Goal: Task Accomplishment & Management: Use online tool/utility

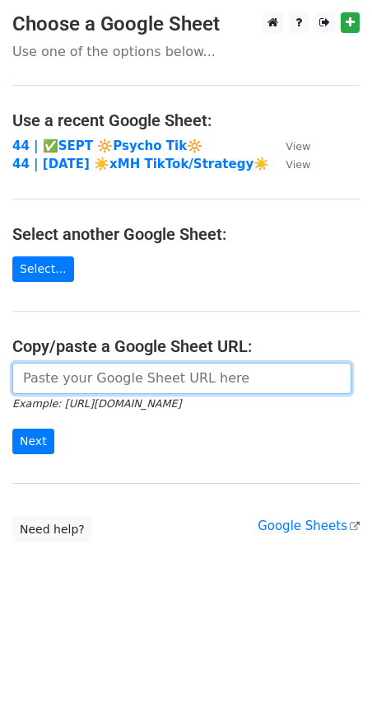
click at [157, 363] on input "url" at bounding box center [181, 378] width 339 height 31
paste input "https://docs.google.com/spreadsheets/d/1dWlsTiJH5t3jxuIbISC5MwlN9cy8aFgkcCi6C84…"
type input "https://docs.google.com/spreadsheets/d/1dWlsTiJH5t3jxuIbISC5MwlN9cy8aFgkcCi6C84…"
click at [12, 428] on input "Next" at bounding box center [33, 441] width 42 height 26
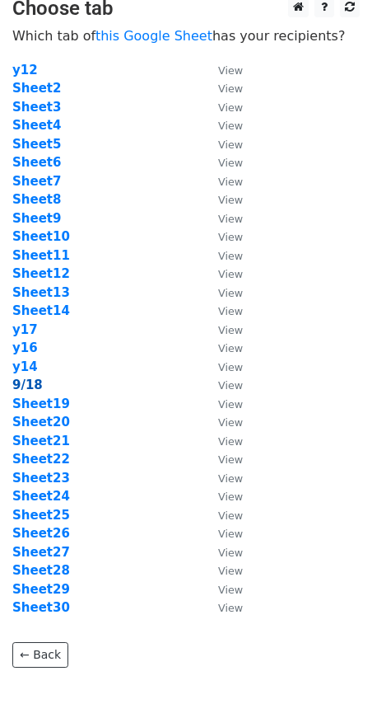
scroll to position [21, 0]
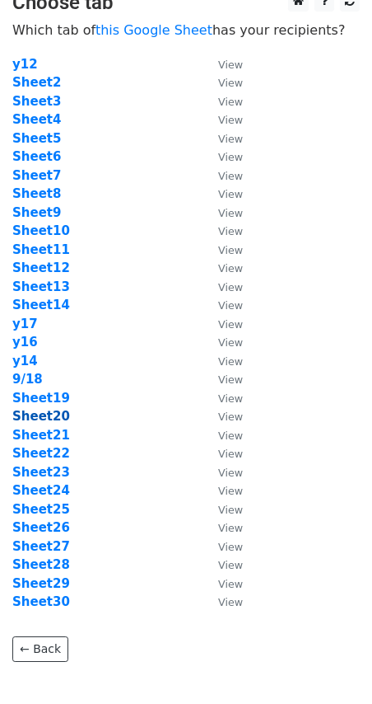
click at [40, 412] on strong "Sheet20" at bounding box center [41, 416] width 58 height 15
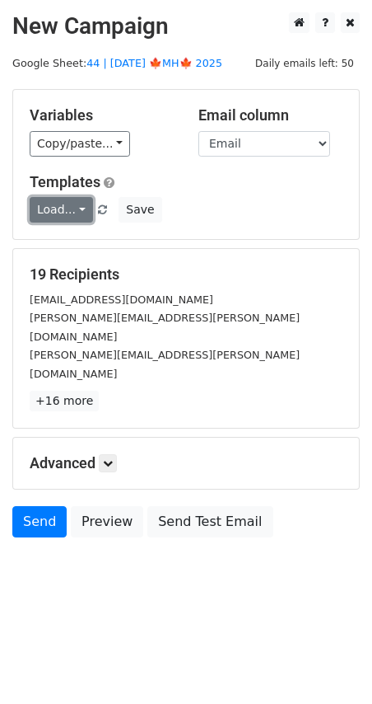
click at [54, 212] on link "Load..." at bounding box center [61, 210] width 63 height 26
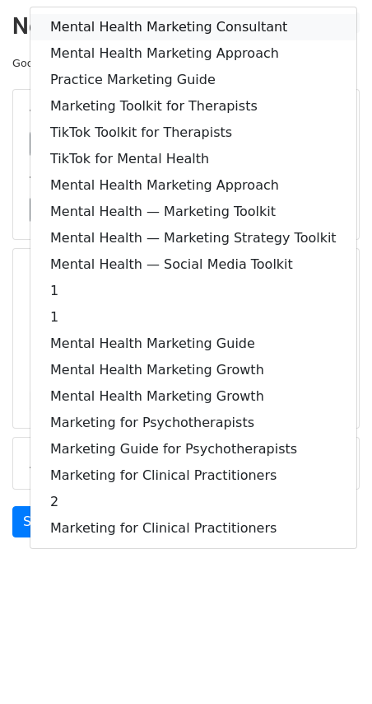
click at [127, 26] on link "Mental Health Marketing Consultant" at bounding box center [193, 27] width 326 height 26
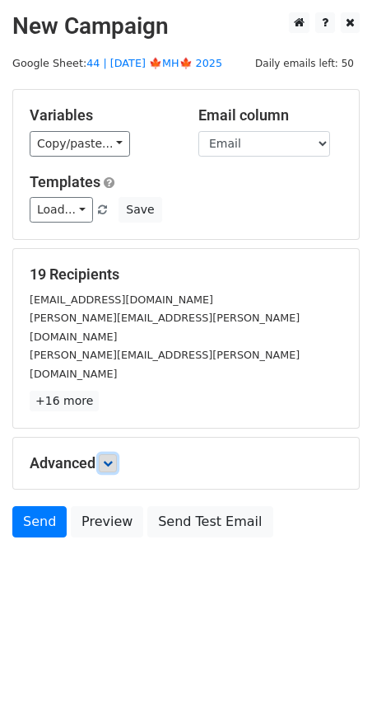
click at [105, 454] on link at bounding box center [108, 463] width 18 height 18
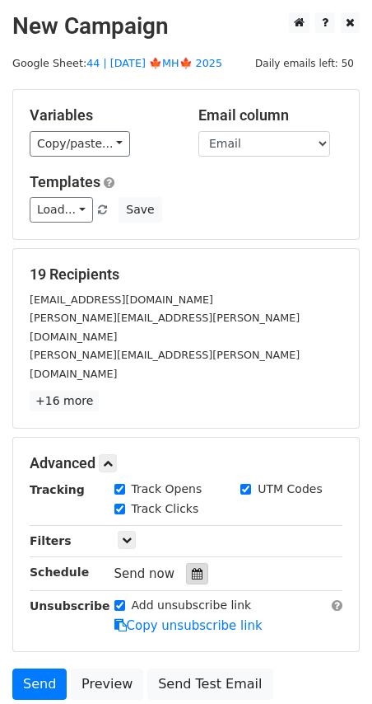
click at [194, 568] on icon at bounding box center [197, 574] width 11 height 12
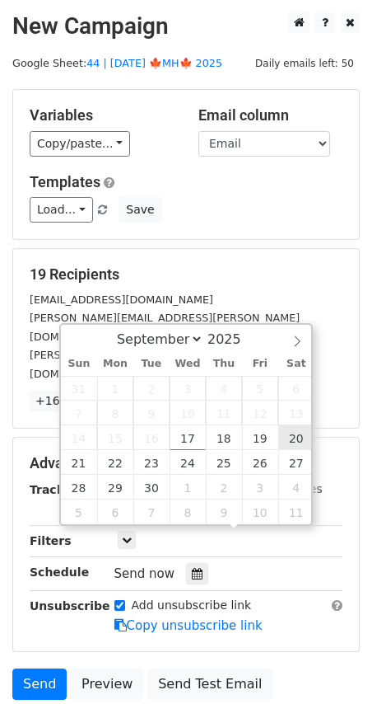
type input "2025-09-20 12:00"
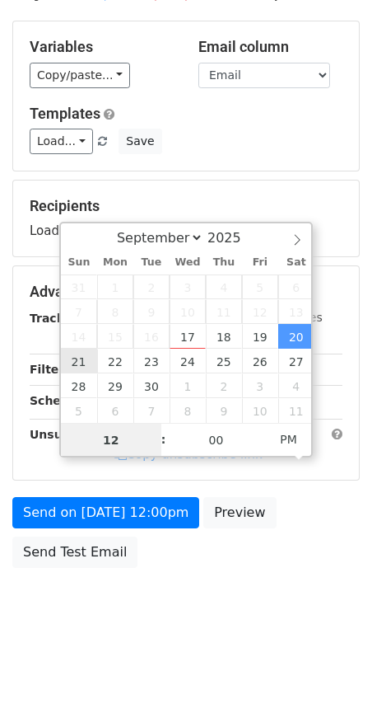
scroll to position [71, 0]
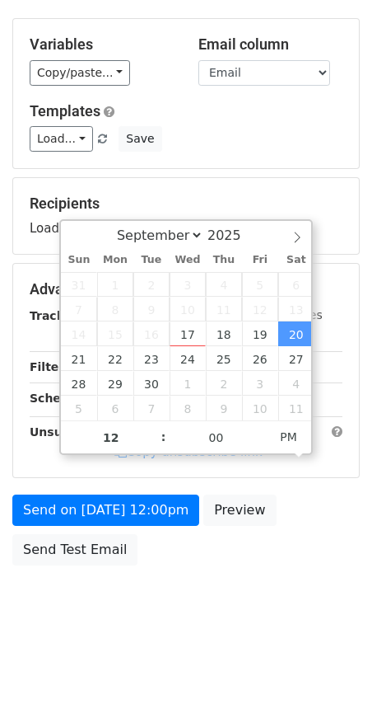
click at [74, 525] on form "Variables Copy/paste... {{Name}} {{Email}} Email column Name Email Templates Lo…" at bounding box center [186, 295] width 348 height 555
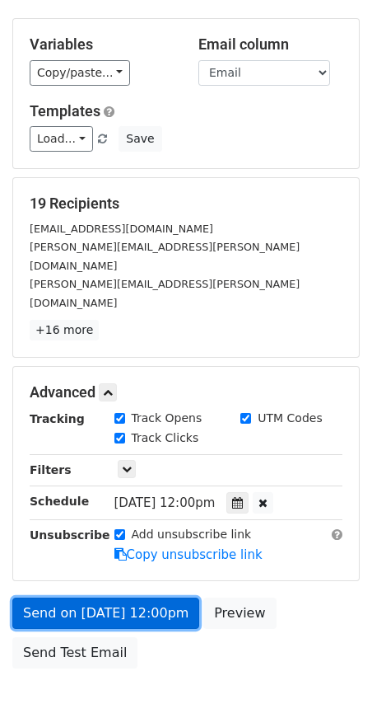
click at [73, 597] on link "Send on Sep 20 at 12:00pm" at bounding box center [105, 612] width 187 height 31
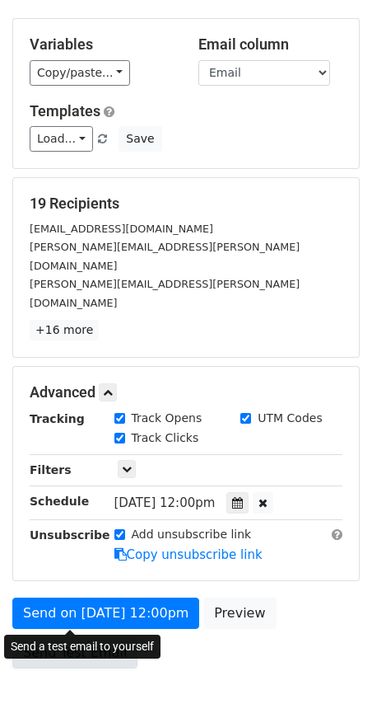
click at [57, 637] on link "Send Test Email" at bounding box center [74, 652] width 125 height 31
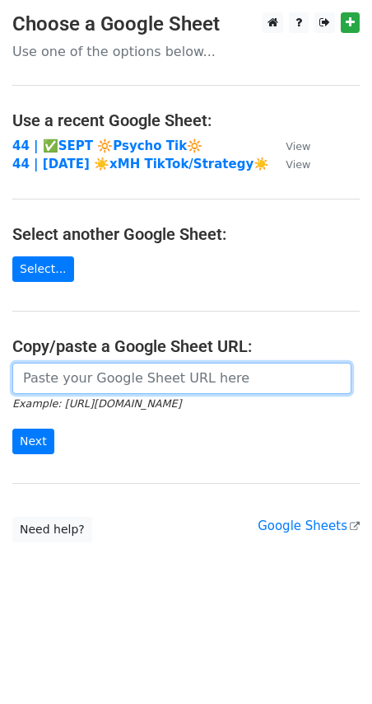
click at [98, 384] on input "url" at bounding box center [181, 378] width 339 height 31
paste input "https://docs.google.com/spreadsheets/d/1dWlsTiJH5t3jxuIbISC5MwlN9cy8aFgkcCi6C84…"
type input "https://docs.google.com/spreadsheets/d/1dWlsTiJH5t3jxuIbISC5MwlN9cy8aFgkcCi6C84…"
click at [12, 428] on input "Next" at bounding box center [33, 441] width 42 height 26
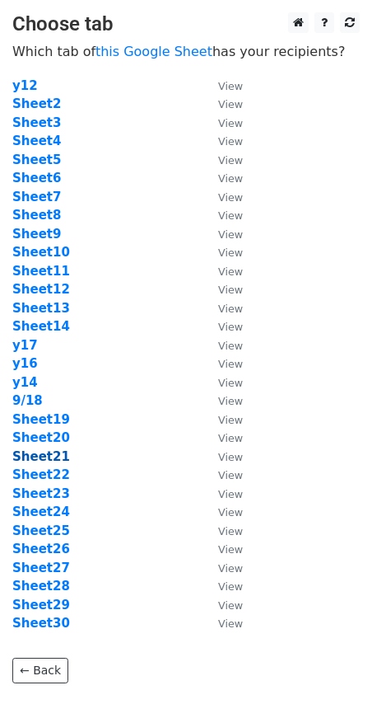
click at [32, 451] on strong "Sheet21" at bounding box center [41, 456] width 58 height 15
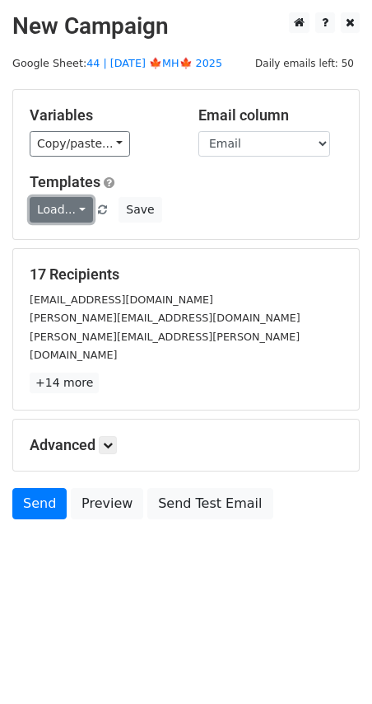
click at [71, 213] on link "Load..." at bounding box center [61, 210] width 63 height 26
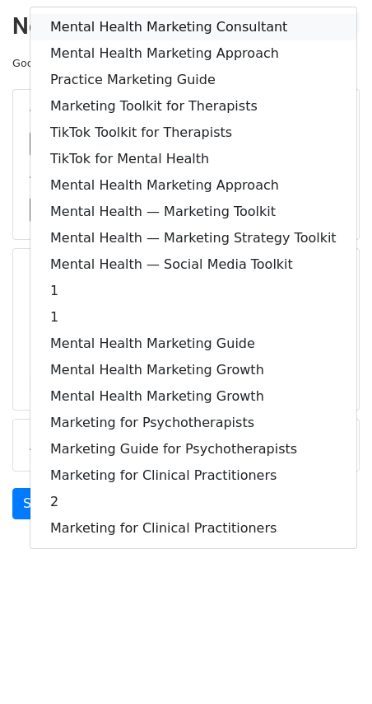
click at [138, 26] on link "Mental Health Marketing Consultant" at bounding box center [193, 27] width 326 height 26
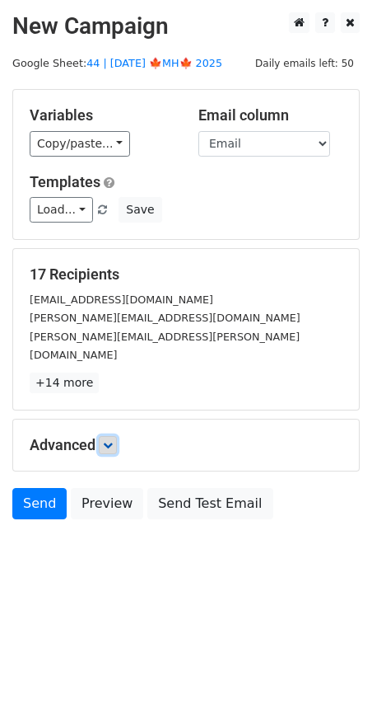
click at [110, 440] on icon at bounding box center [108, 445] width 10 height 10
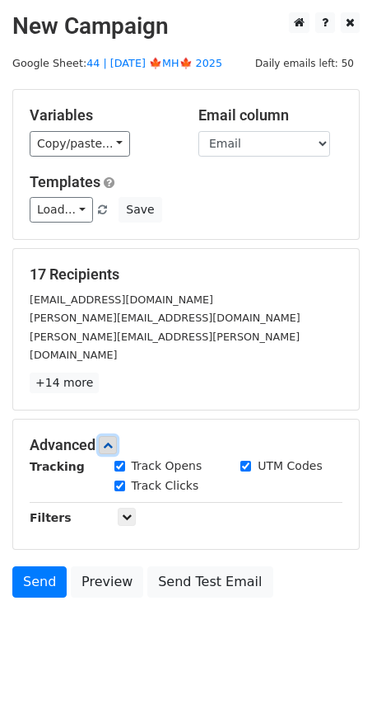
scroll to position [97, 0]
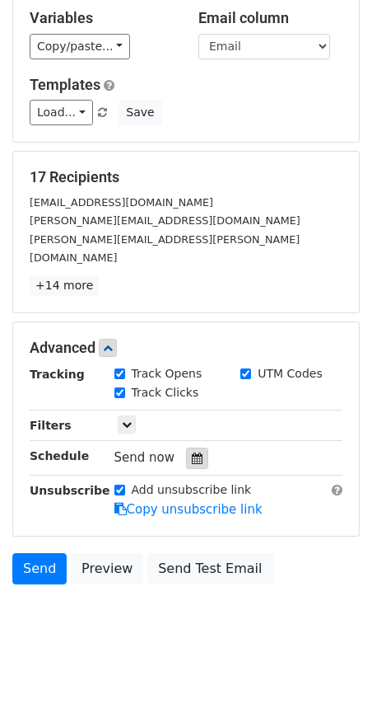
click at [195, 447] on div at bounding box center [197, 457] width 22 height 21
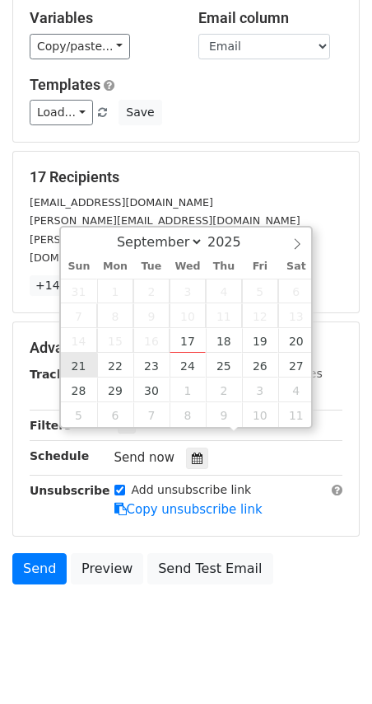
type input "2025-09-21 12:00"
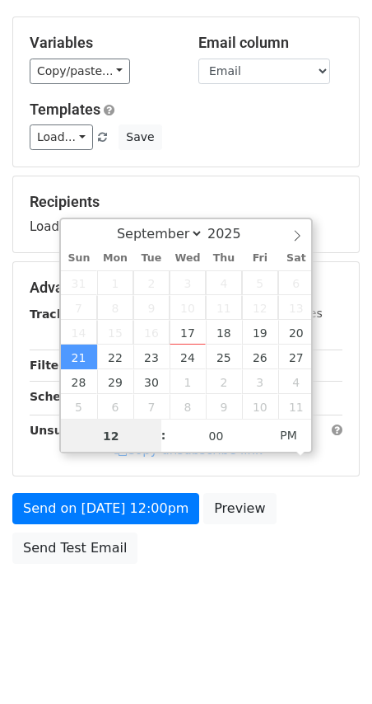
scroll to position [71, 0]
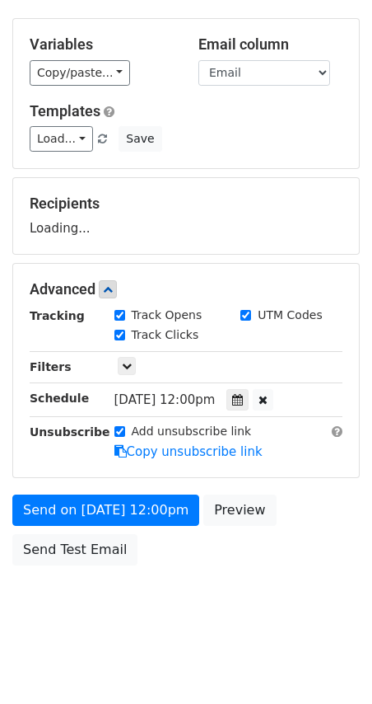
click at [90, 488] on form "Variables Copy/paste... {{Name}} {{Email}} Email column Name Email Templates Lo…" at bounding box center [186, 295] width 348 height 555
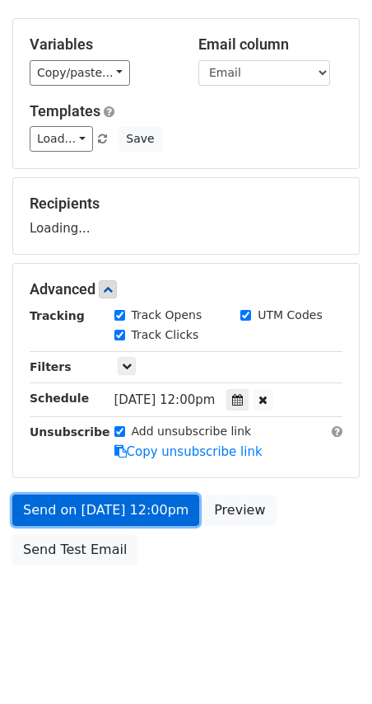
click at [82, 513] on link "Send on Sep 21 at 12:00pm" at bounding box center [105, 509] width 187 height 31
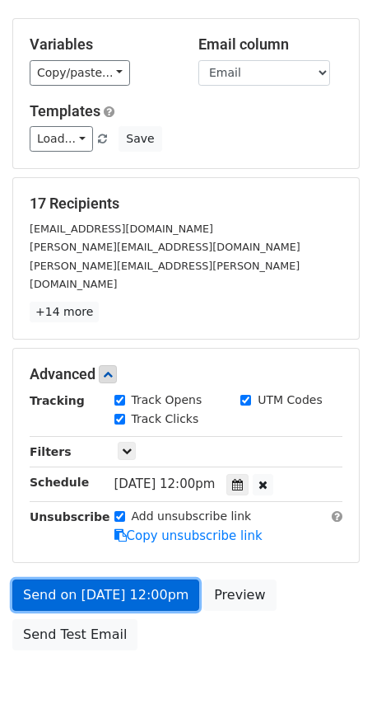
click at [60, 582] on link "Send on Sep 21 at 12:00pm" at bounding box center [105, 594] width 187 height 31
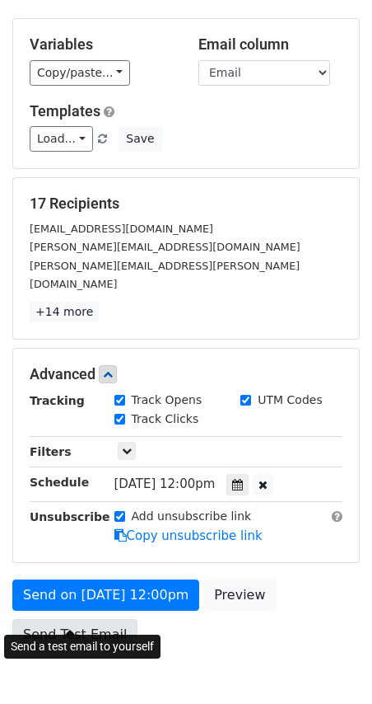
click at [63, 623] on link "Send Test Email" at bounding box center [74, 634] width 125 height 31
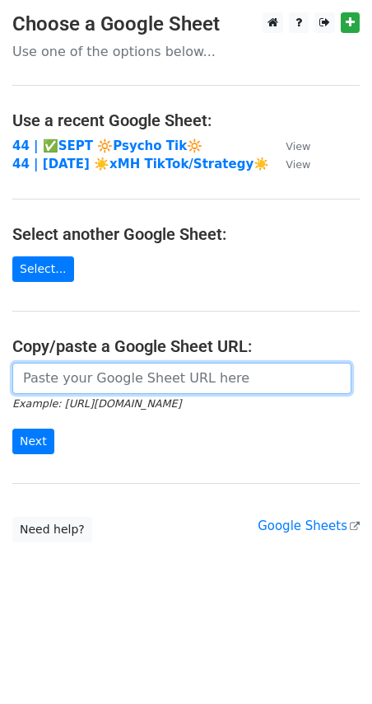
click at [91, 379] on input "url" at bounding box center [181, 378] width 339 height 31
paste input "https://docs.google.com/spreadsheets/d/1dWlsTiJH5t3jxuIbISC5MwlN9cy8aFgkcCi6C84…"
type input "https://docs.google.com/spreadsheets/d/1dWlsTiJH5t3jxuIbISC5MwlN9cy8aFgkcCi6C84…"
click at [12, 428] on input "Next" at bounding box center [33, 441] width 42 height 26
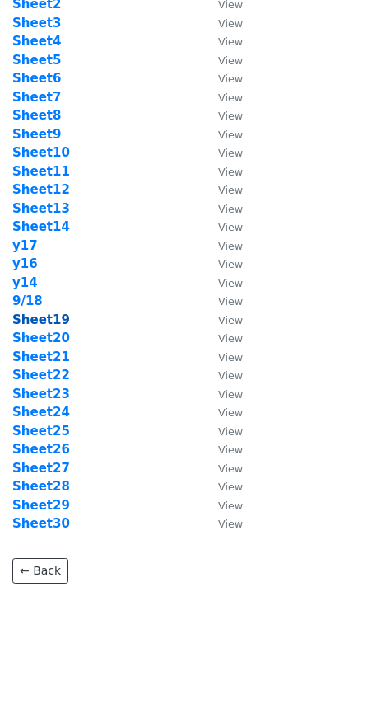
scroll to position [110, 0]
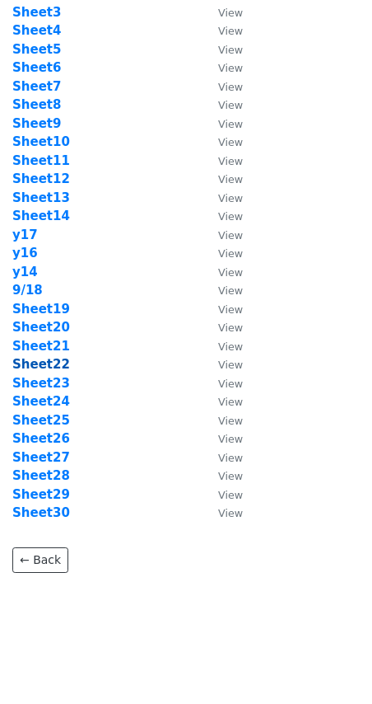
click at [56, 366] on strong "Sheet22" at bounding box center [41, 364] width 58 height 15
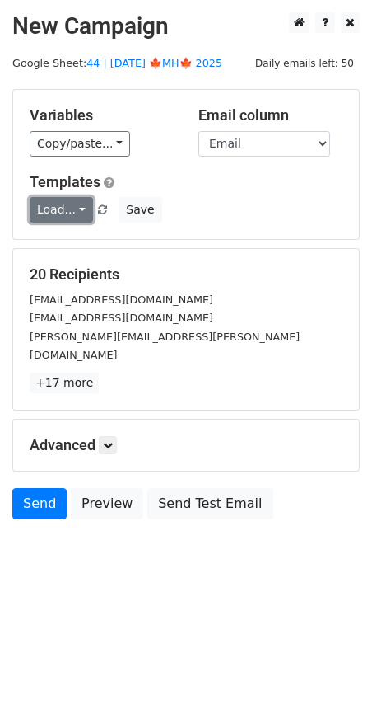
click at [46, 203] on link "Load..." at bounding box center [61, 210] width 63 height 26
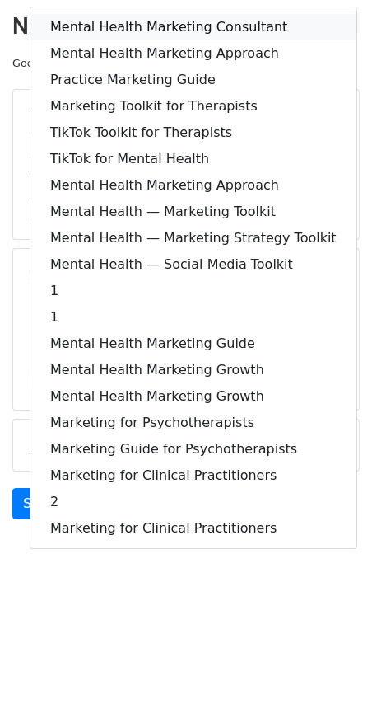
click at [111, 21] on link "Mental Health Marketing Consultant" at bounding box center [193, 27] width 326 height 26
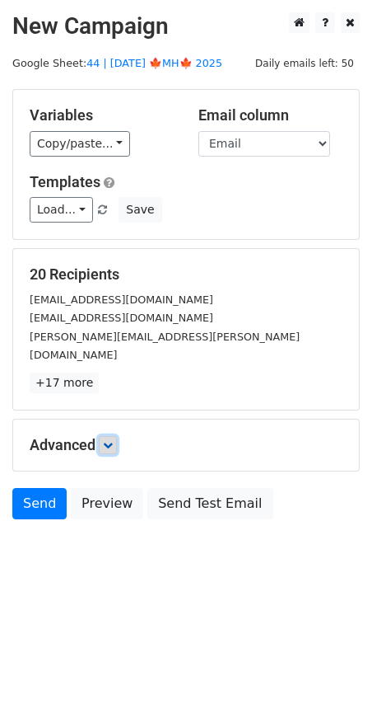
click at [108, 440] on icon at bounding box center [108, 445] width 10 height 10
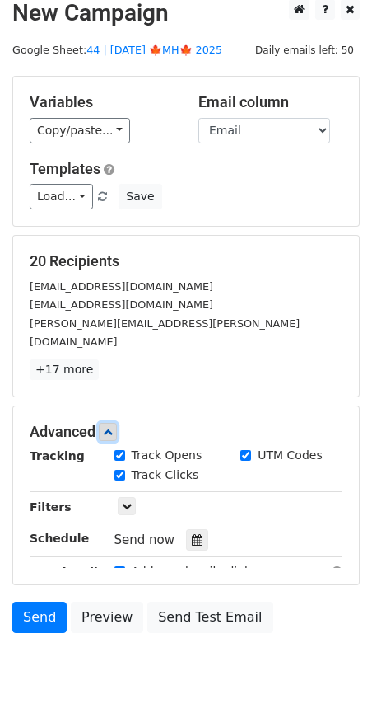
scroll to position [97, 0]
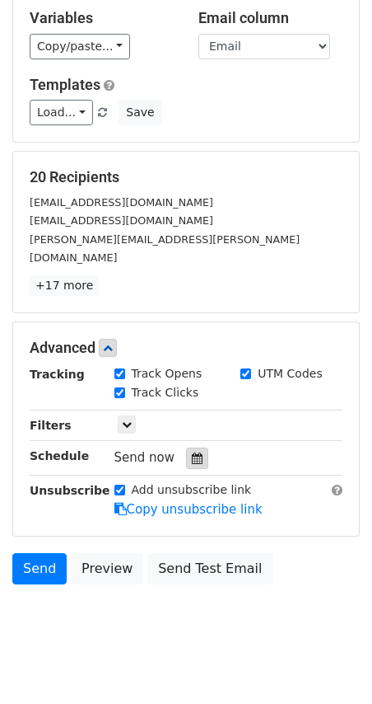
click at [192, 452] on icon at bounding box center [197, 458] width 11 height 12
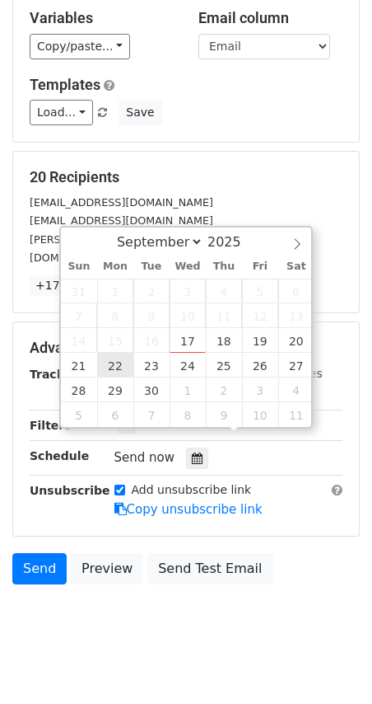
type input "2025-09-22 12:00"
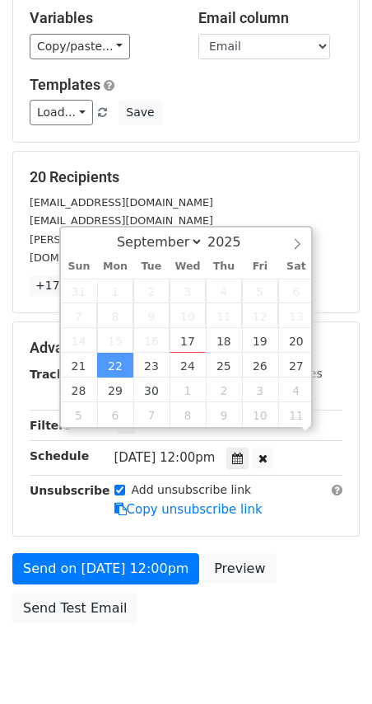
scroll to position [71, 0]
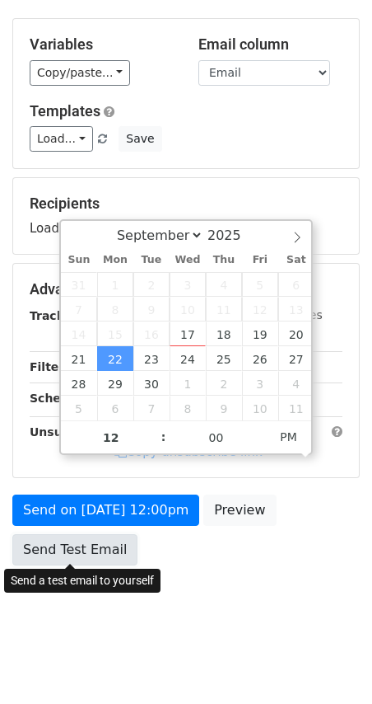
click at [93, 534] on link "Send Test Email" at bounding box center [74, 549] width 125 height 31
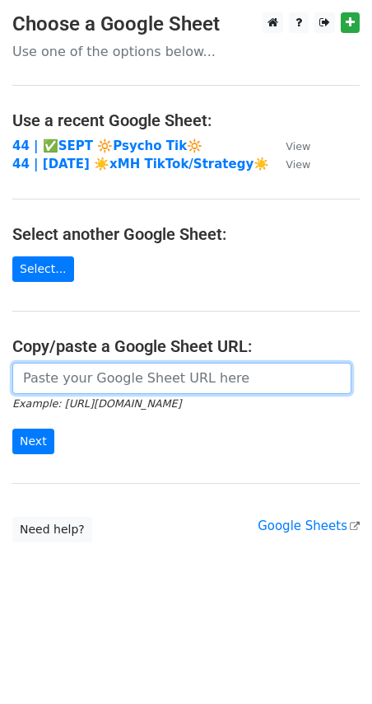
click at [57, 377] on input "url" at bounding box center [181, 378] width 339 height 31
paste input "https://docs.google.com/spreadsheets/d/1dWlsTiJH5t3jxuIbISC5MwlN9cy8aFgkcCi6C84…"
type input "https://docs.google.com/spreadsheets/d/1dWlsTiJH5t3jxuIbISC5MwlN9cy8aFgkcCi6C84…"
click at [12, 428] on input "Next" at bounding box center [33, 441] width 42 height 26
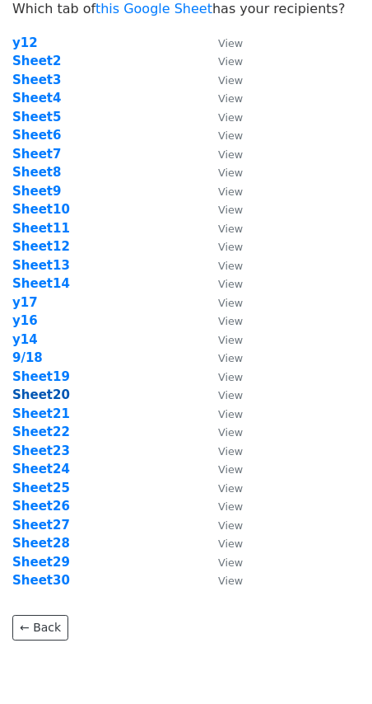
scroll to position [44, 0]
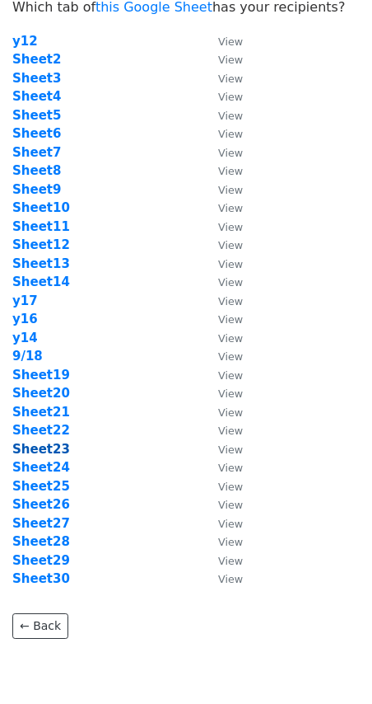
click at [56, 449] on strong "Sheet23" at bounding box center [41, 449] width 58 height 15
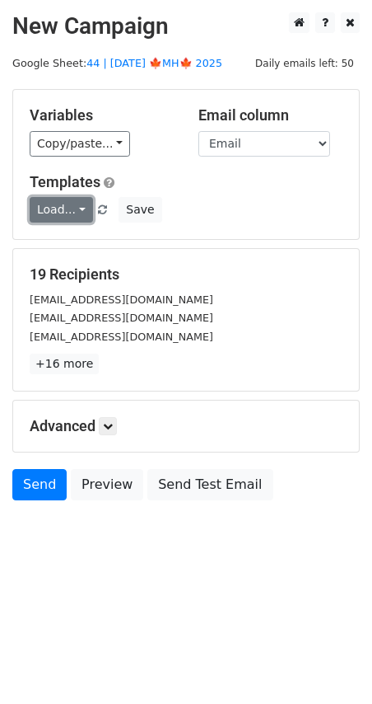
click at [77, 208] on link "Load..." at bounding box center [61, 210] width 63 height 26
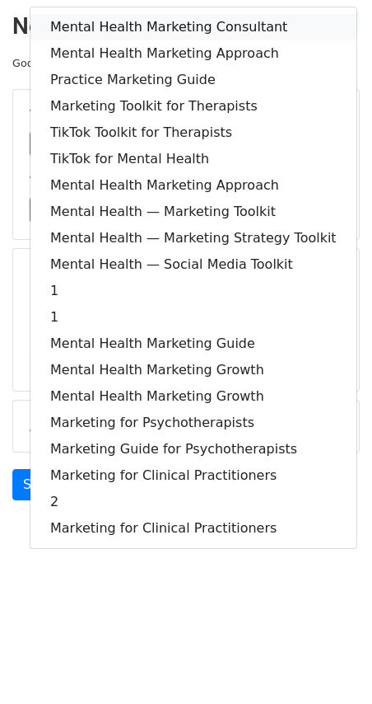
click at [146, 35] on link "Mental Health Marketing Consultant" at bounding box center [193, 27] width 326 height 26
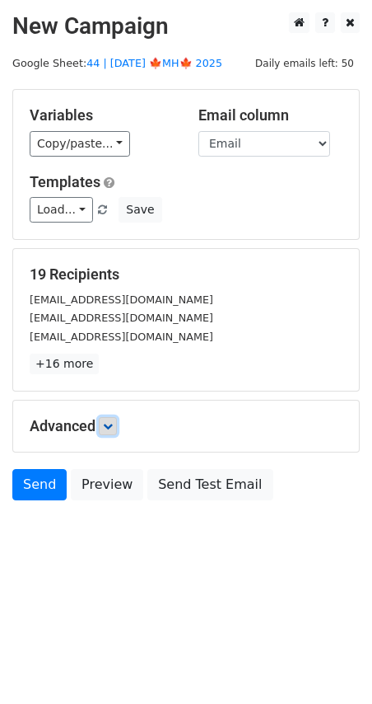
click at [117, 421] on link at bounding box center [108, 426] width 18 height 18
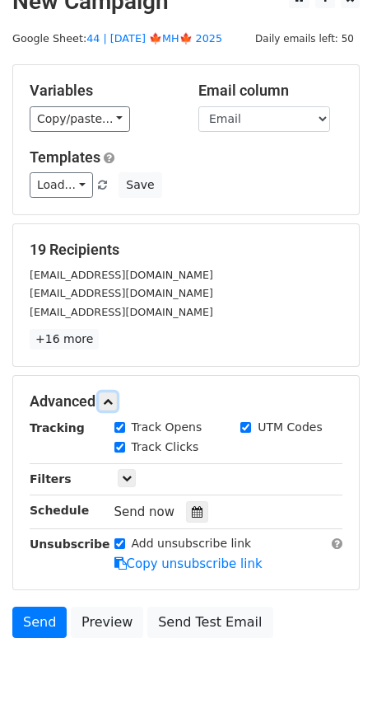
scroll to position [26, 0]
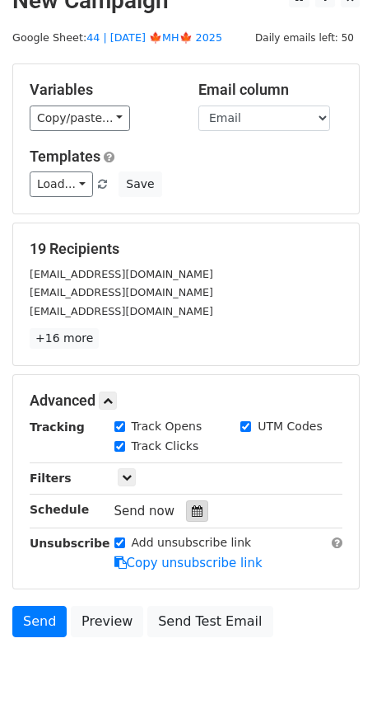
click at [192, 512] on icon at bounding box center [197, 511] width 11 height 12
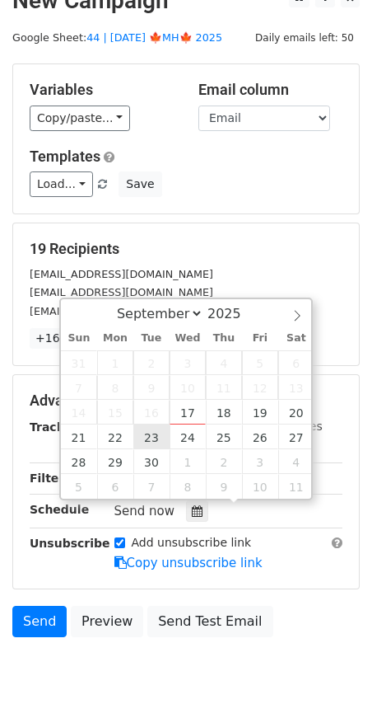
type input "2025-09-23 12:00"
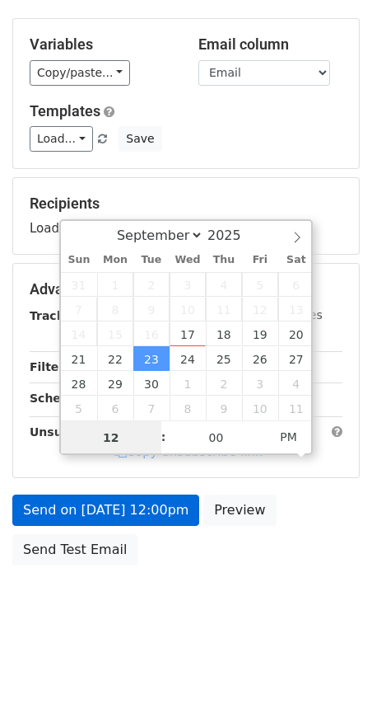
scroll to position [69, 0]
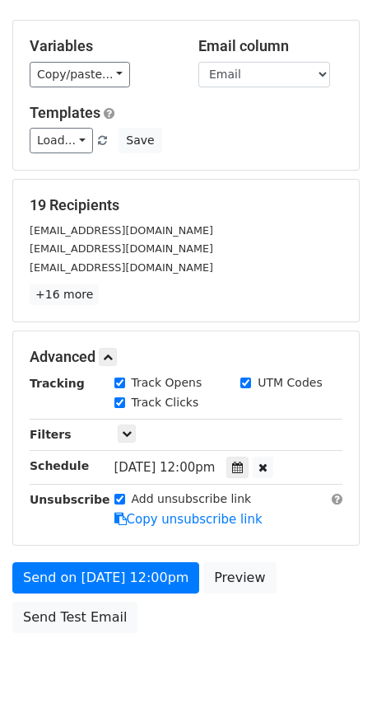
click at [58, 596] on div "Send on Sep 23 at 12:00pm Preview Send Test Email" at bounding box center [186, 601] width 372 height 79
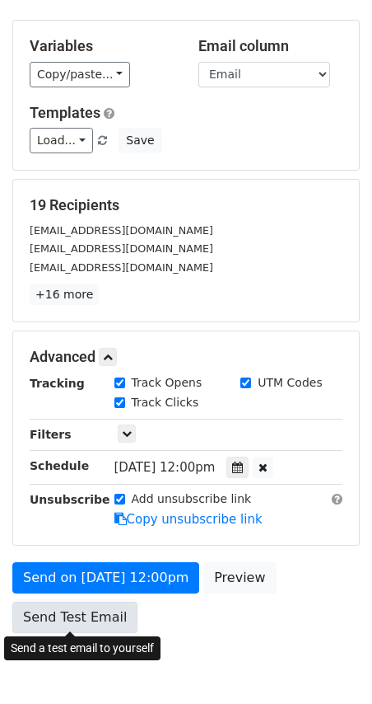
click at [58, 609] on link "Send Test Email" at bounding box center [74, 616] width 125 height 31
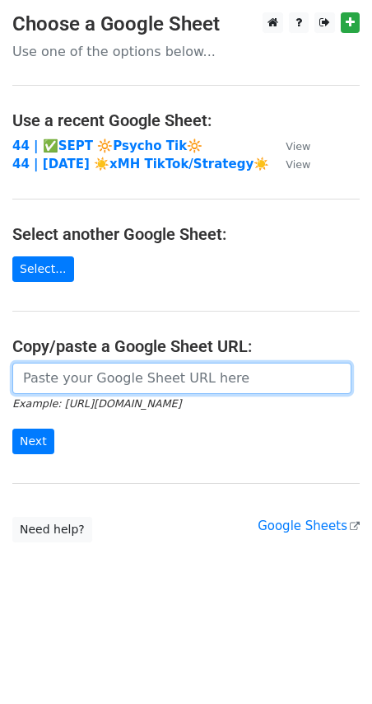
click at [158, 363] on input "url" at bounding box center [181, 378] width 339 height 31
paste input "https://docs.google.com/spreadsheets/d/1dWlsTiJH5t3jxuIbISC5MwlN9cy8aFgkcCi6C84…"
type input "https://docs.google.com/spreadsheets/d/1dWlsTiJH5t3jxuIbISC5MwlN9cy8aFgkcCi6C84…"
click at [12, 428] on input "Next" at bounding box center [33, 441] width 42 height 26
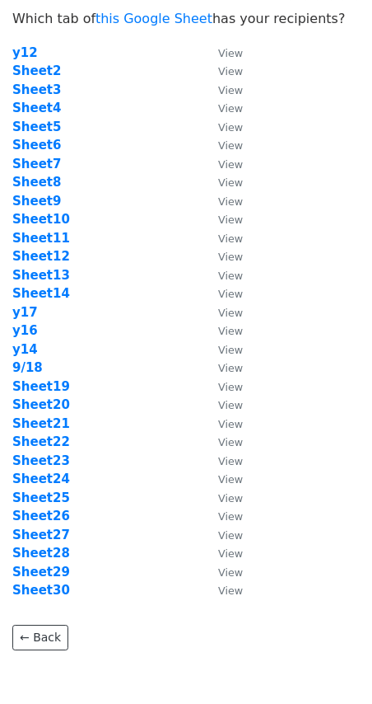
scroll to position [34, 0]
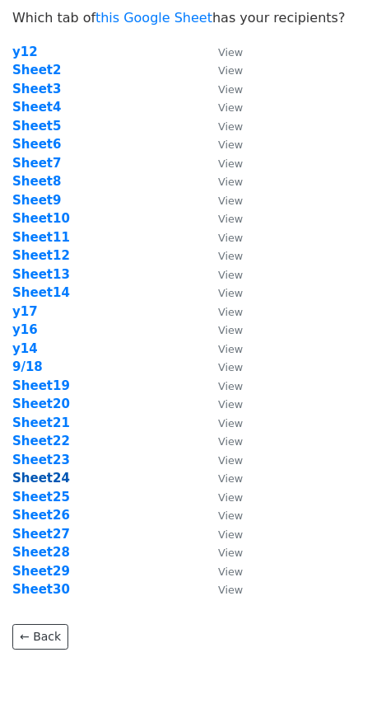
click at [51, 478] on strong "Sheet24" at bounding box center [41, 477] width 58 height 15
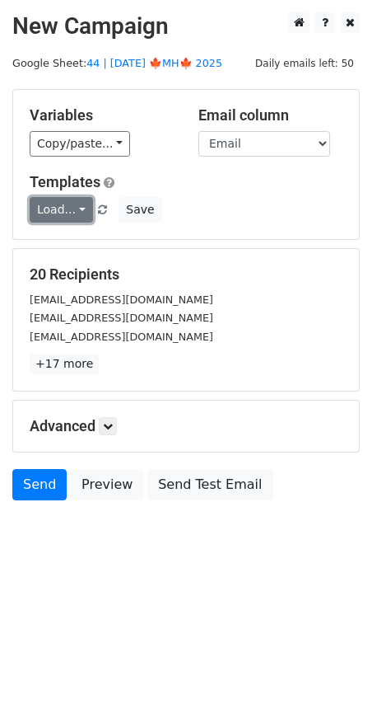
click at [56, 203] on link "Load..." at bounding box center [61, 210] width 63 height 26
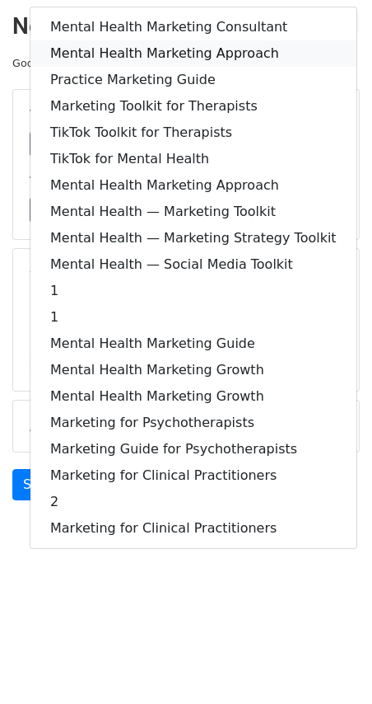
click at [158, 51] on link "Mental Health Marketing Approach" at bounding box center [193, 53] width 326 height 26
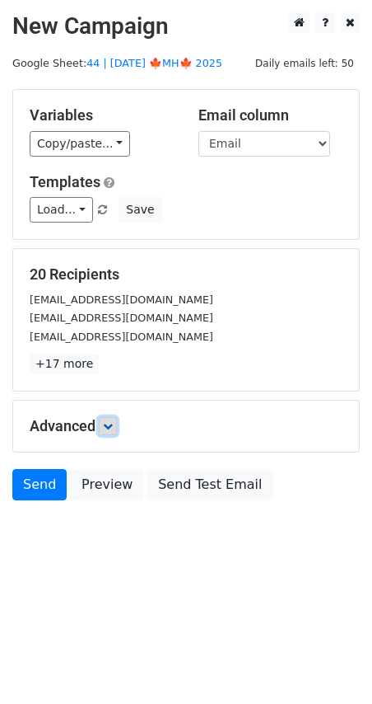
click at [116, 429] on link at bounding box center [108, 426] width 18 height 18
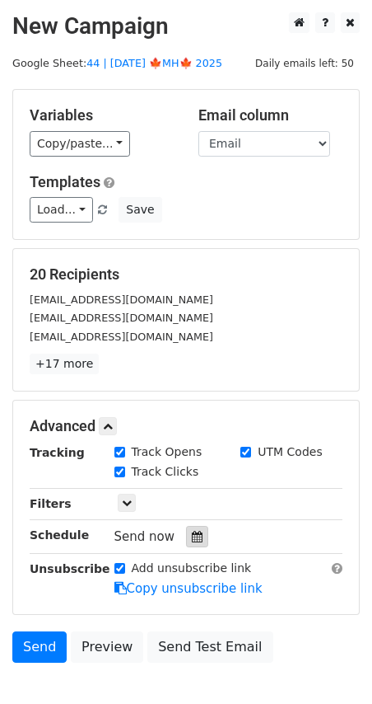
click at [192, 535] on icon at bounding box center [197, 537] width 11 height 12
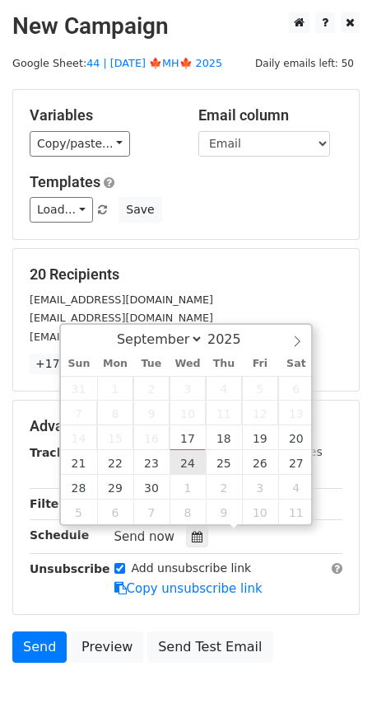
type input "[DATE] 12:00"
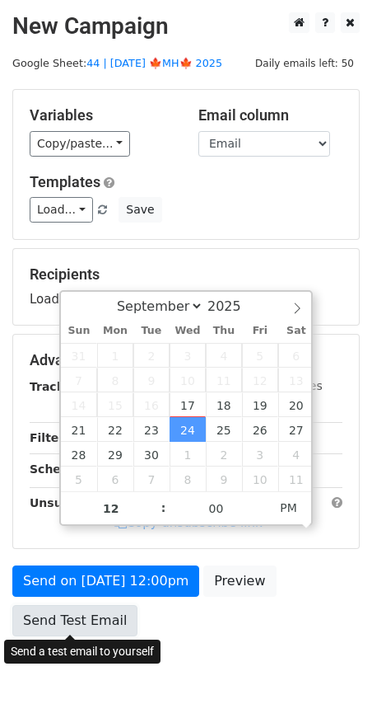
click at [100, 609] on link "Send Test Email" at bounding box center [74, 620] width 125 height 31
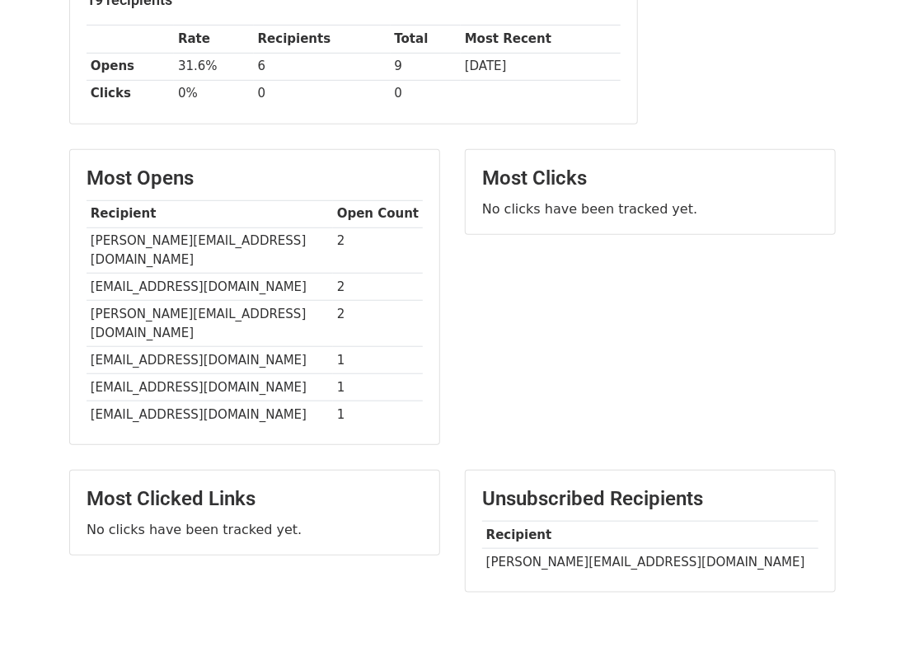
scroll to position [274, 0]
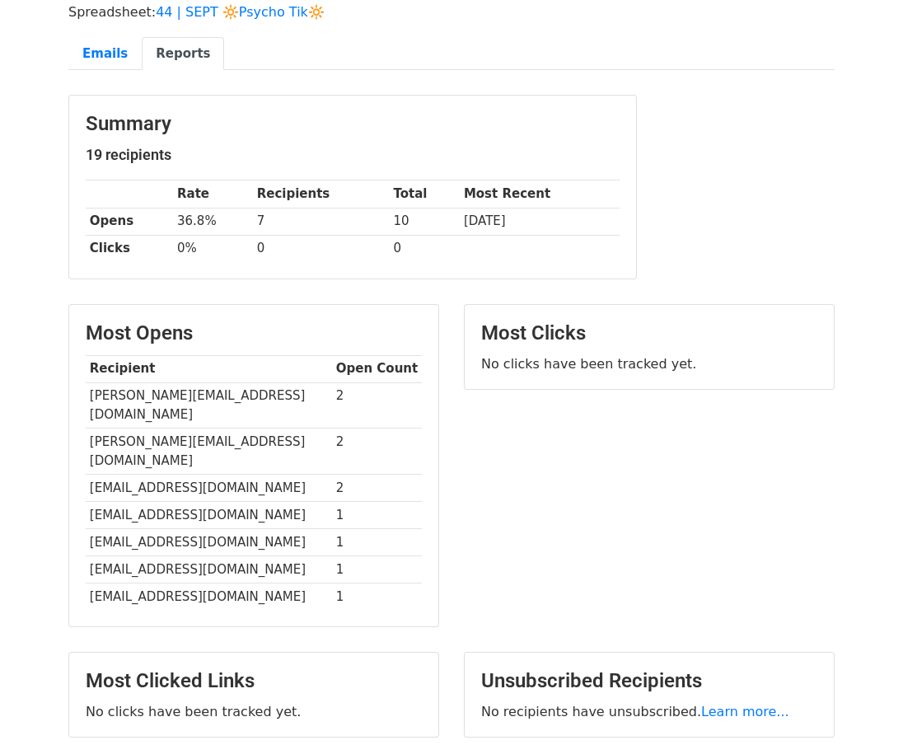
scroll to position [117, 0]
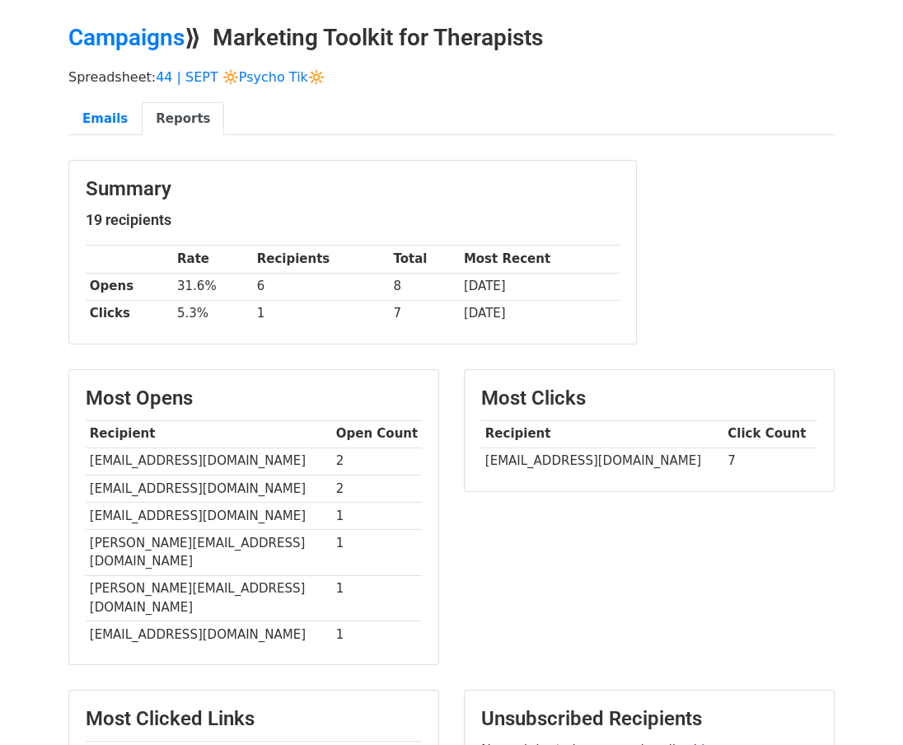
scroll to position [55, 0]
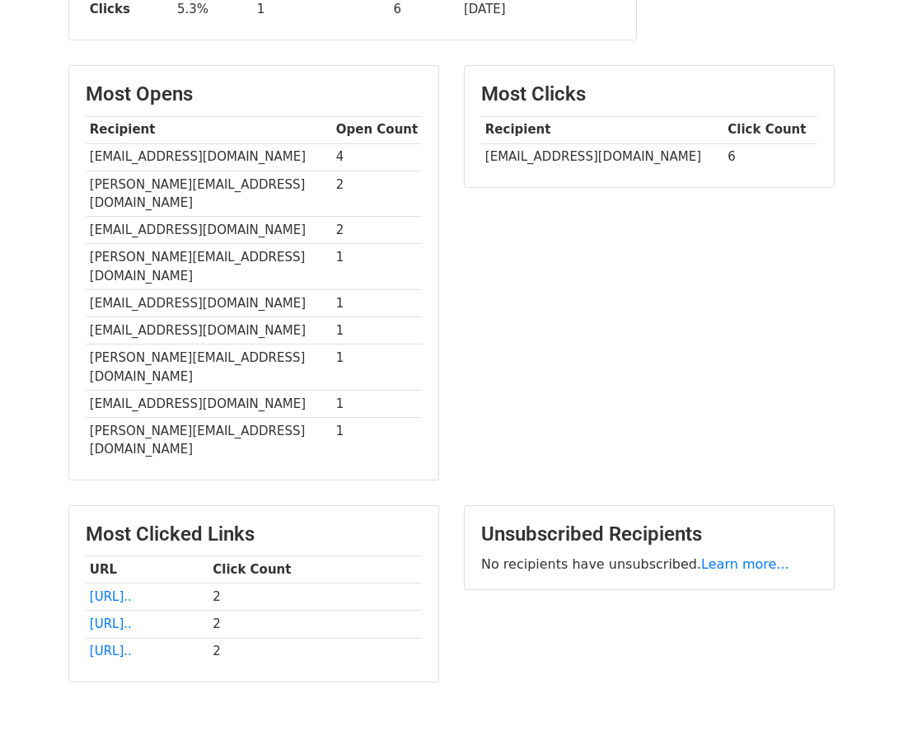
scroll to position [365, 0]
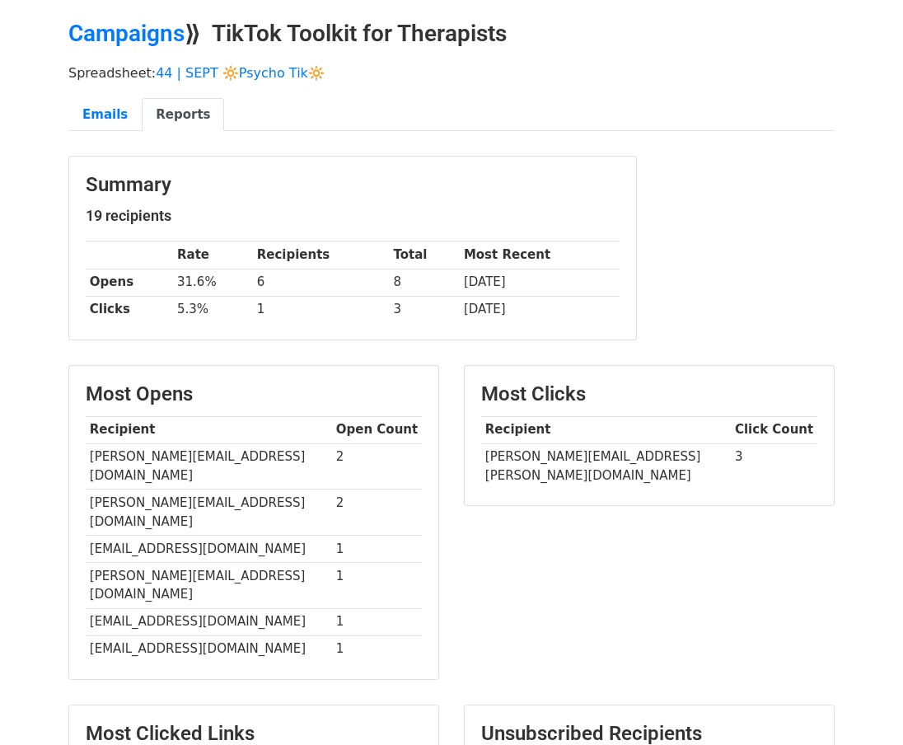
scroll to position [63, 0]
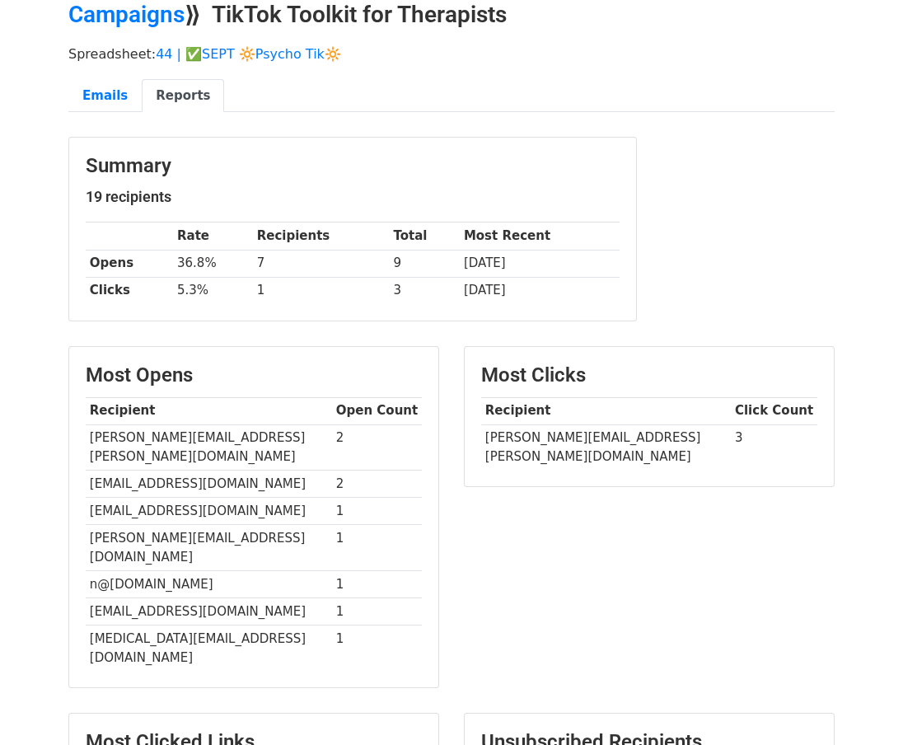
scroll to position [80, 0]
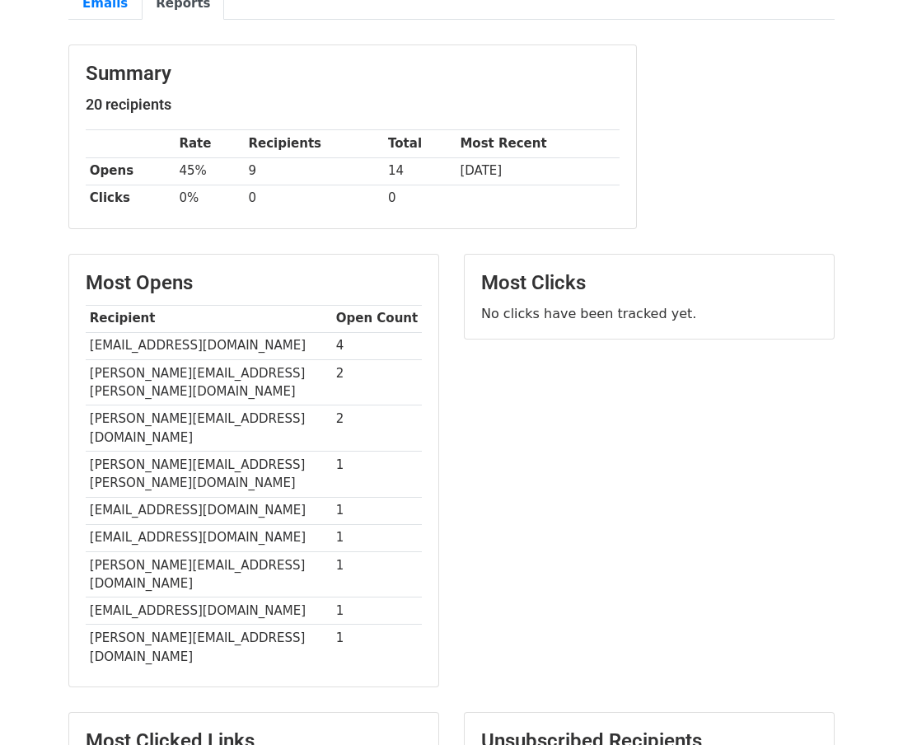
scroll to position [171, 0]
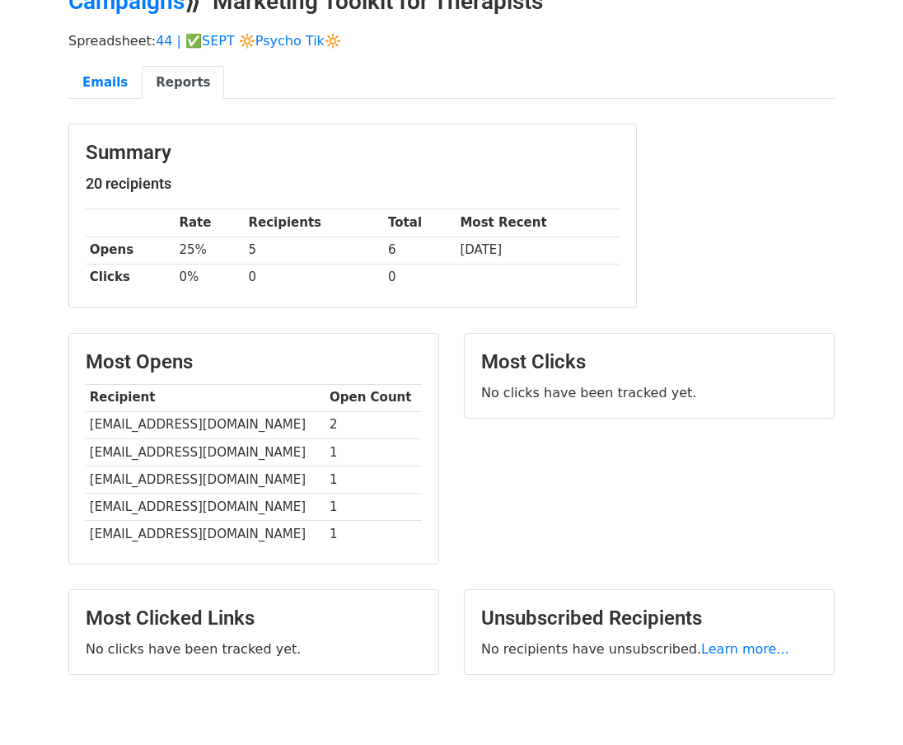
scroll to position [89, 0]
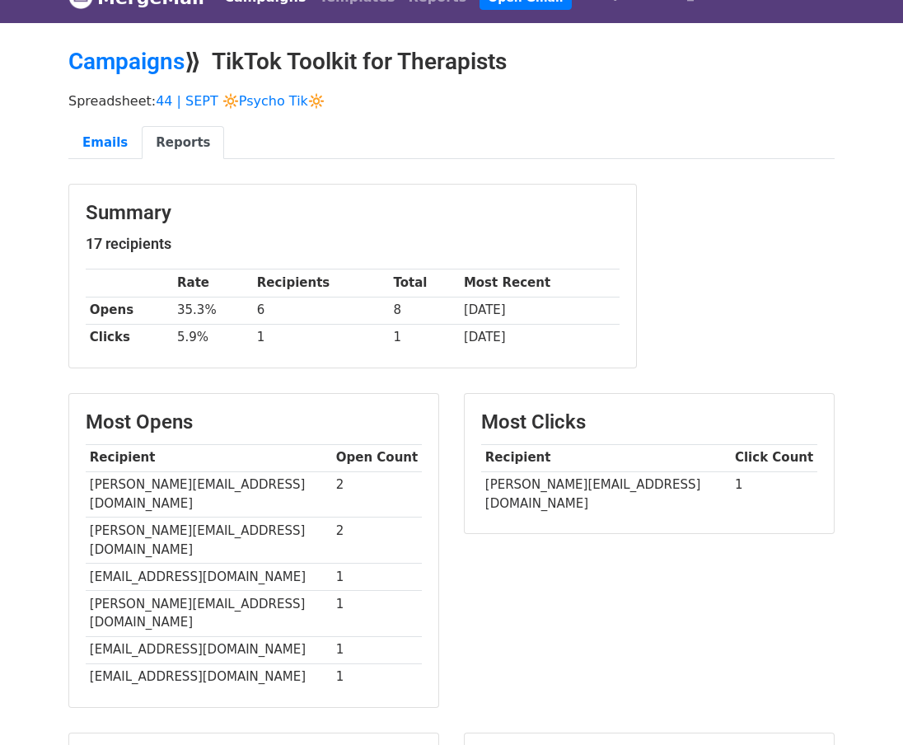
scroll to position [49, 0]
